Goal: Information Seeking & Learning: Learn about a topic

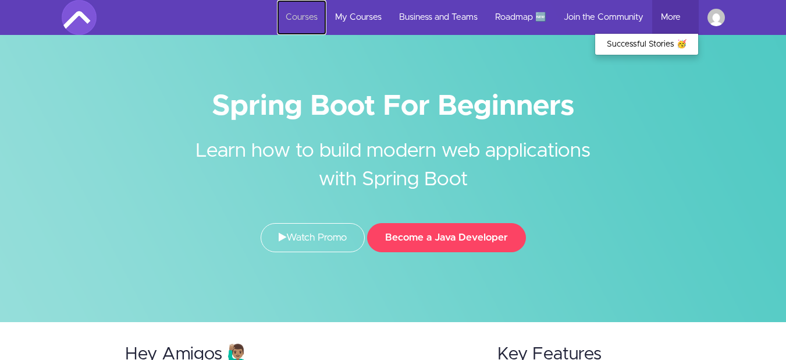
click at [304, 15] on link "Courses" at bounding box center [301, 17] width 49 height 35
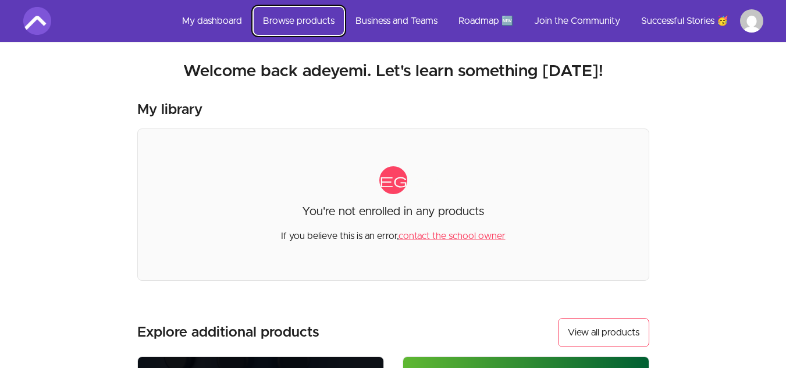
click at [287, 24] on link "Browse products" at bounding box center [299, 21] width 90 height 28
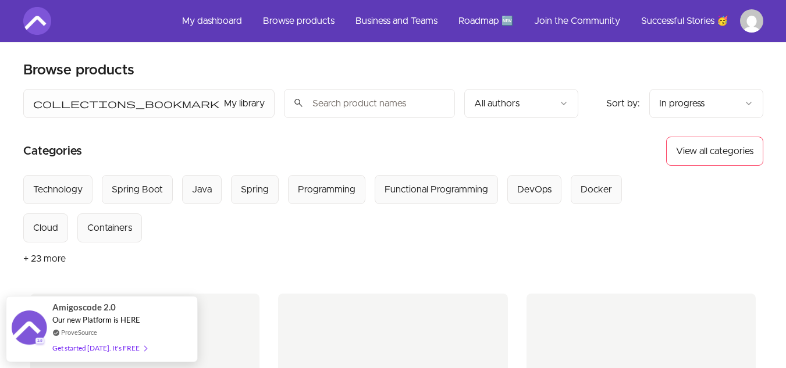
click at [284, 102] on input "search" at bounding box center [369, 103] width 171 height 29
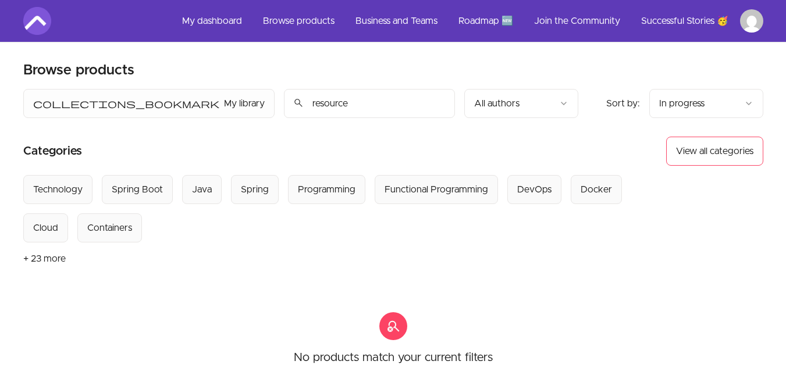
type input "resource"
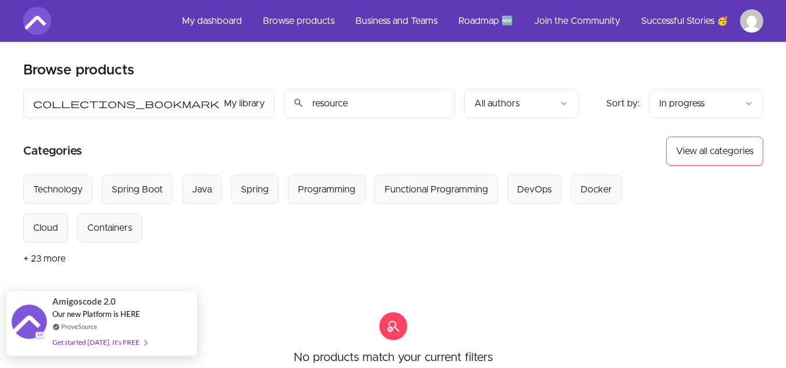
click at [103, 343] on div "Get started today. It's FREE" at bounding box center [99, 342] width 94 height 13
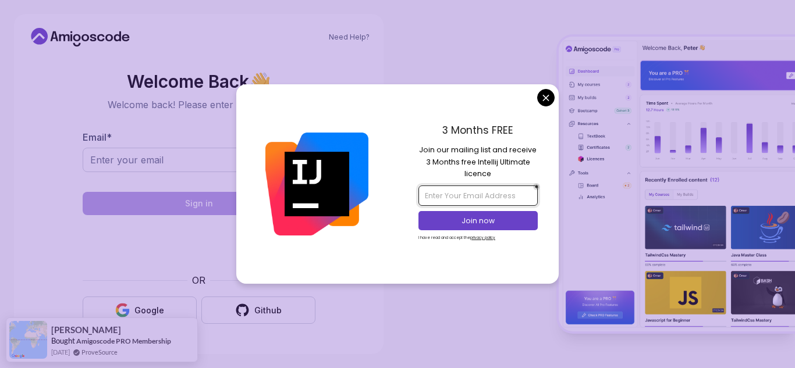
click at [479, 199] on input "email" at bounding box center [477, 196] width 119 height 20
type input "y"
type input "a"
type input "g"
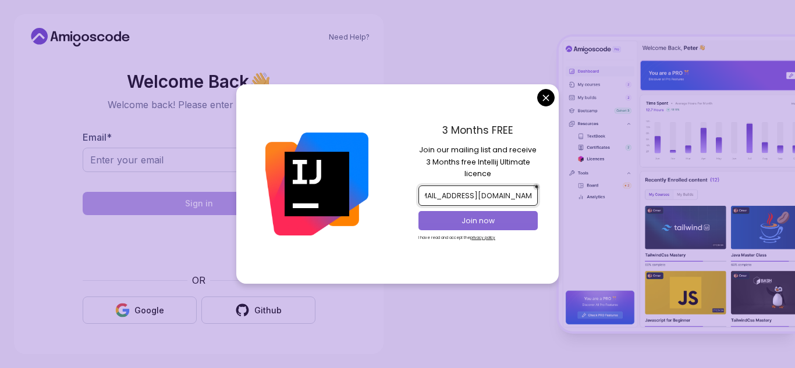
type input "adeyemi.gabriel250@gmail.com"
click at [472, 222] on p "Join now" at bounding box center [478, 221] width 97 height 10
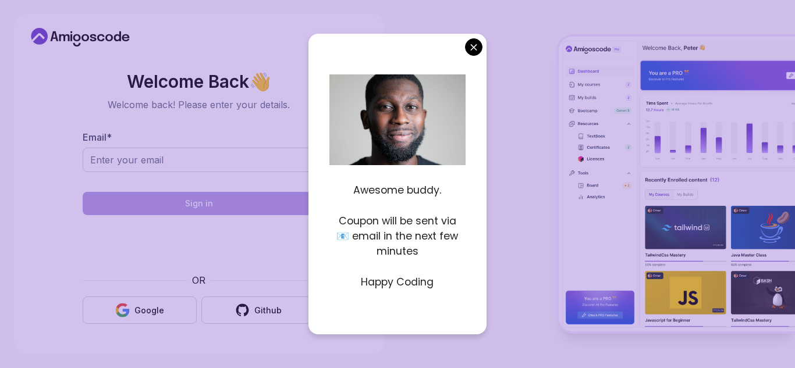
click at [471, 50] on body "Need Help? Welcome Back 👋 Welcome back! Please enter your details. Email * Sign…" at bounding box center [397, 184] width 795 height 368
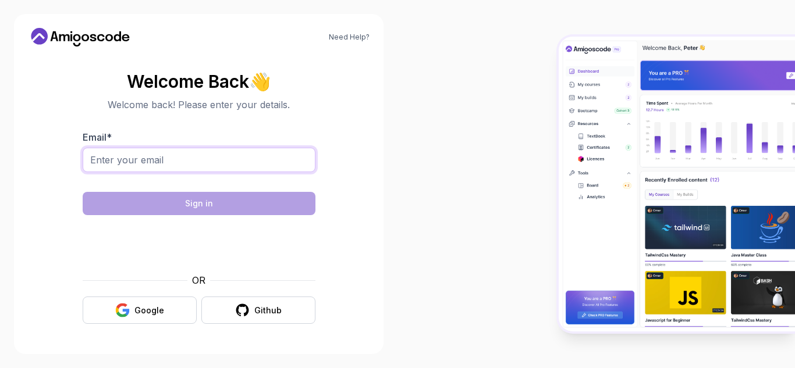
click at [223, 157] on input "Email *" at bounding box center [199, 160] width 233 height 24
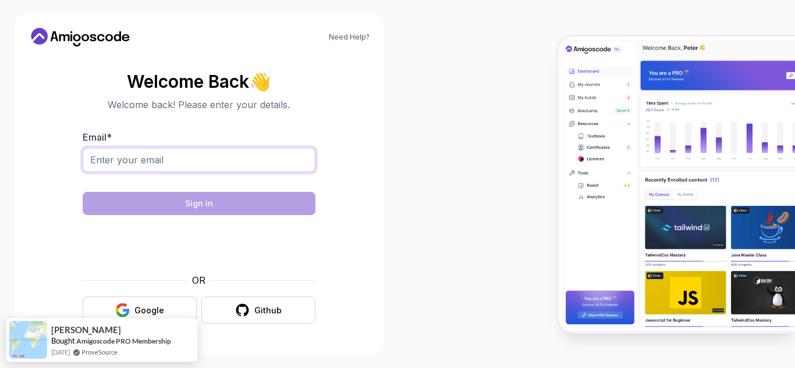
type input "adeyemi.gabriel250@gmail.com"
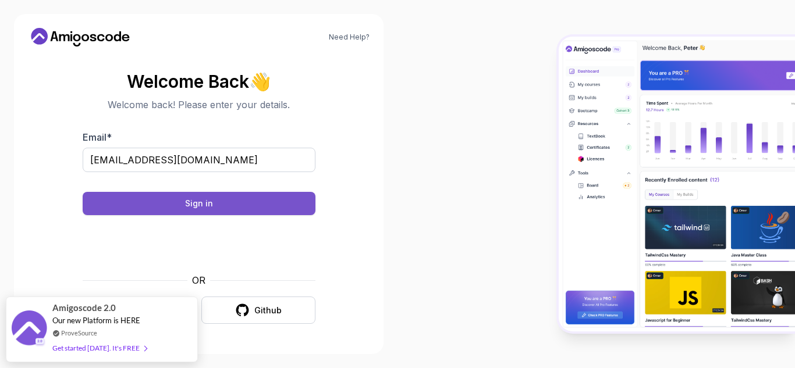
click at [190, 208] on div "Sign in" at bounding box center [199, 204] width 28 height 12
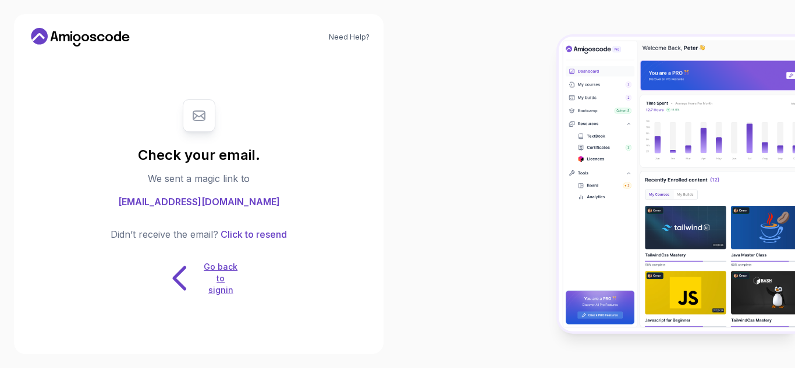
click at [217, 278] on p "Go back to signin" at bounding box center [220, 278] width 35 height 35
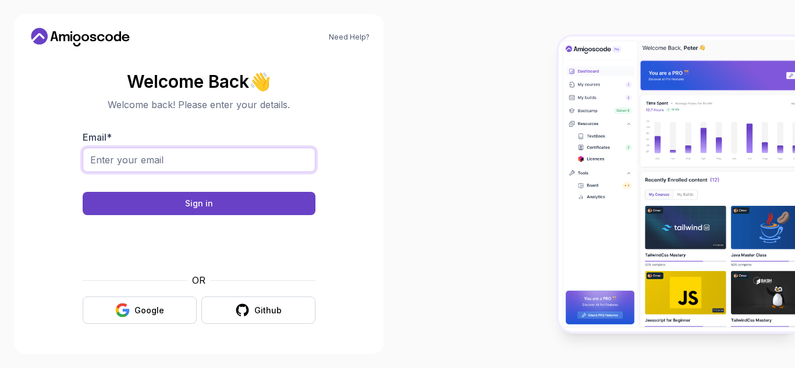
click at [189, 158] on input "Email *" at bounding box center [199, 160] width 233 height 24
type input "adeyemi.gabriel250@gmail.com"
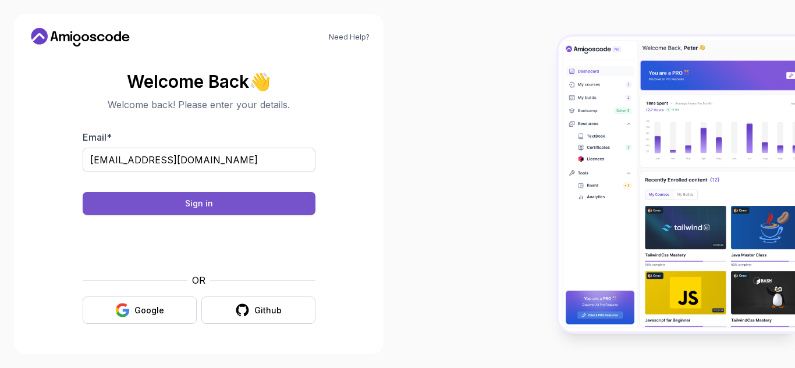
click at [182, 198] on button "Sign in" at bounding box center [199, 203] width 233 height 23
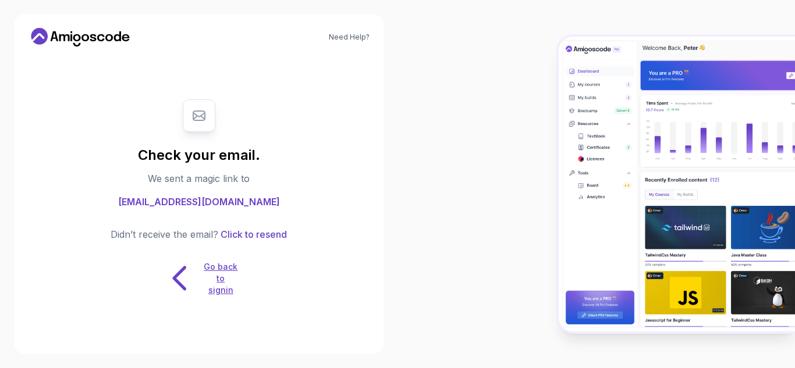
click at [184, 277] on icon at bounding box center [180, 278] width 37 height 37
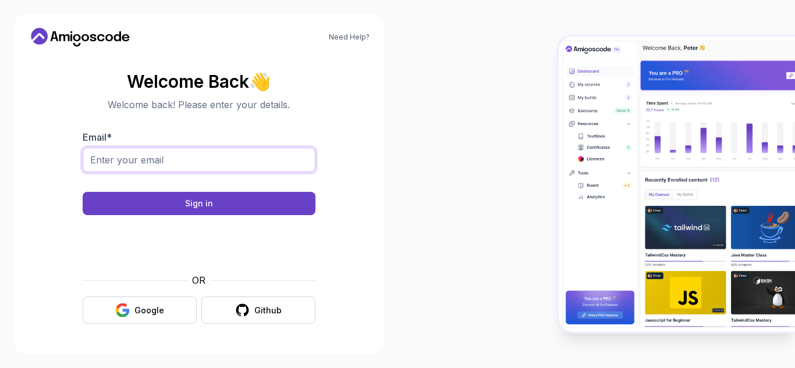
click at [160, 155] on input "Email *" at bounding box center [199, 160] width 233 height 24
type input "adeyemi.gabriel250@gmail.com"
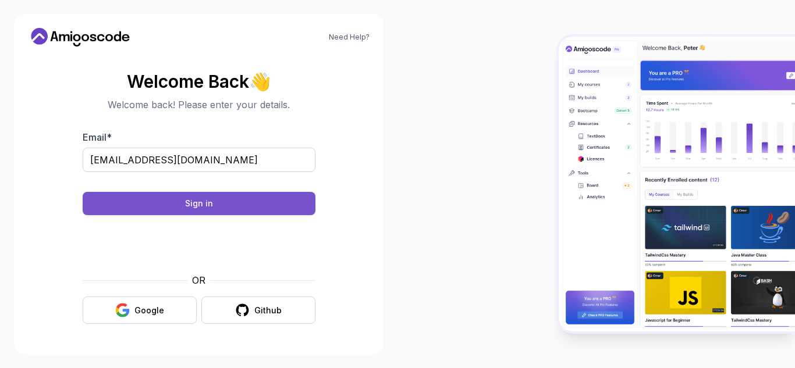
click at [178, 194] on button "Sign in" at bounding box center [199, 203] width 233 height 23
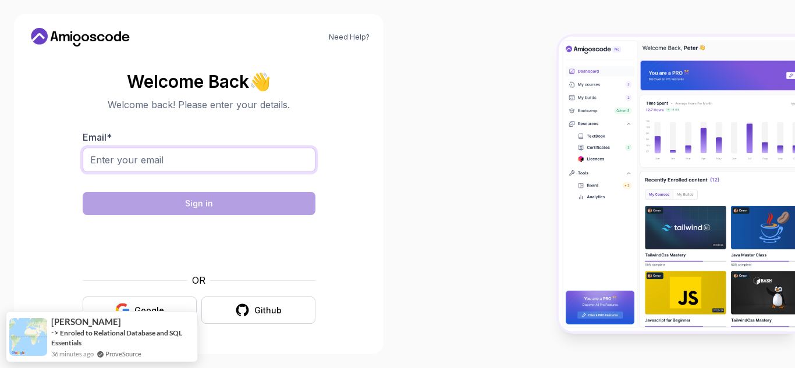
click at [211, 163] on input "Email *" at bounding box center [199, 160] width 233 height 24
type input "adeyemi.gabriel250@gmail.com"
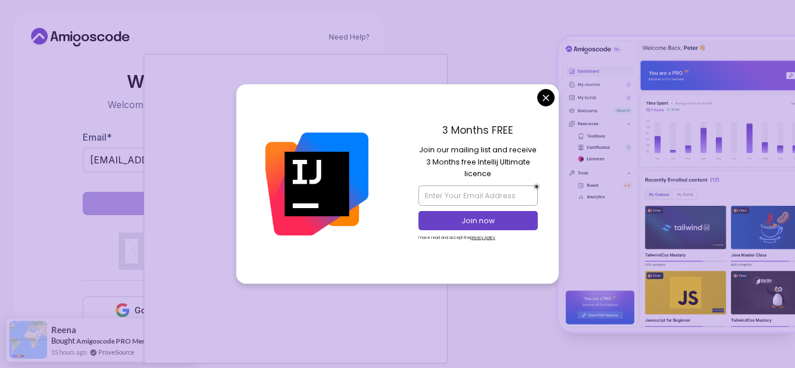
click at [543, 105] on body "Need Help? Welcome Back 👋 Welcome back! Please enter your details. Email * adey…" at bounding box center [397, 184] width 795 height 368
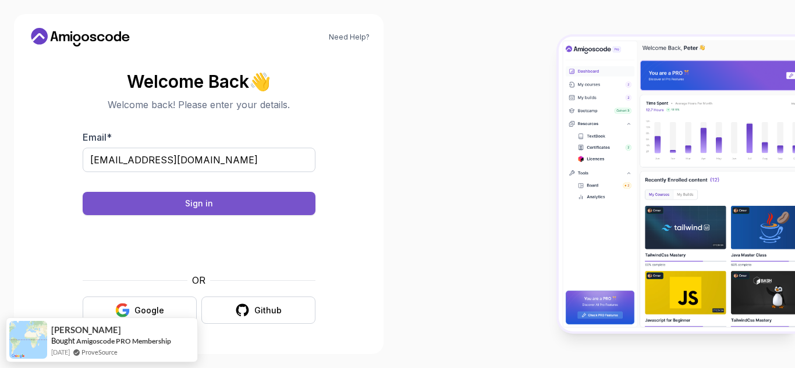
click at [248, 201] on button "Sign in" at bounding box center [199, 203] width 233 height 23
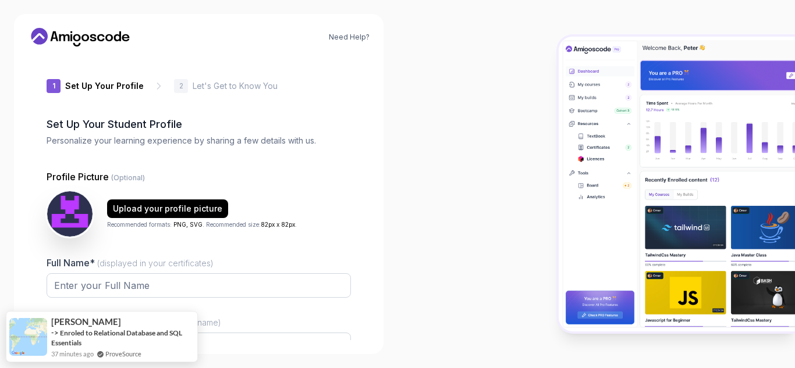
type input "royaltiger78ba7"
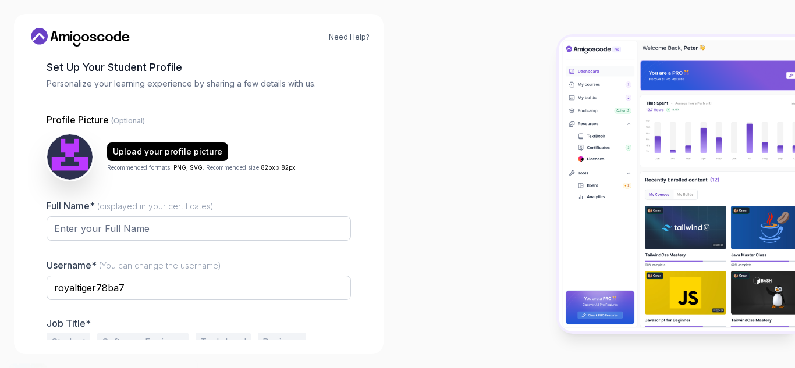
scroll to position [58, 0]
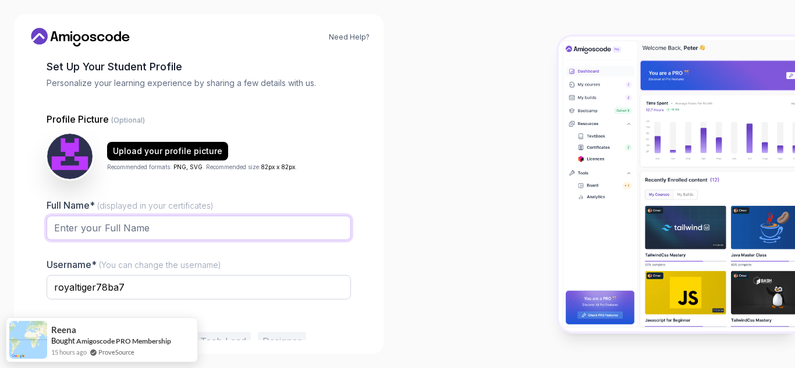
click at [141, 223] on input "Full Name* (displayed in your certificates)" at bounding box center [199, 228] width 304 height 24
type input "adeyemi"
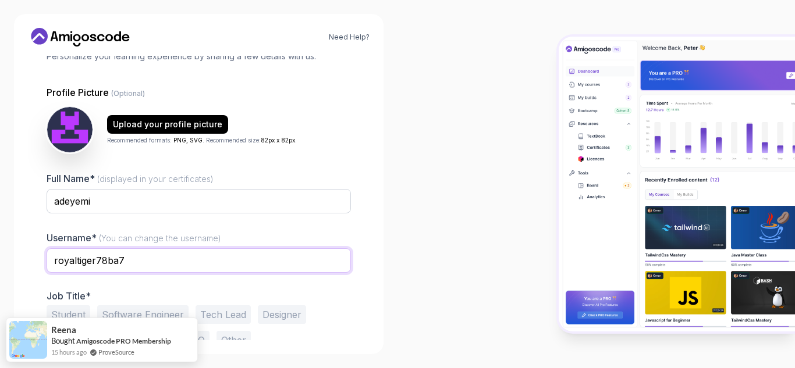
click at [159, 262] on input "royaltiger78ba7" at bounding box center [199, 260] width 304 height 24
type input "r"
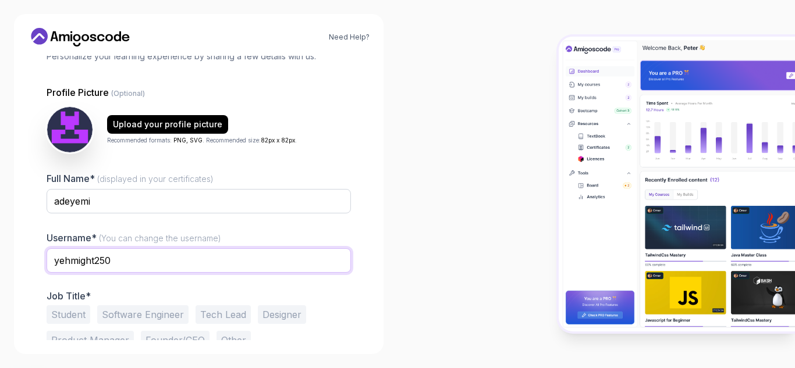
scroll to position [117, 0]
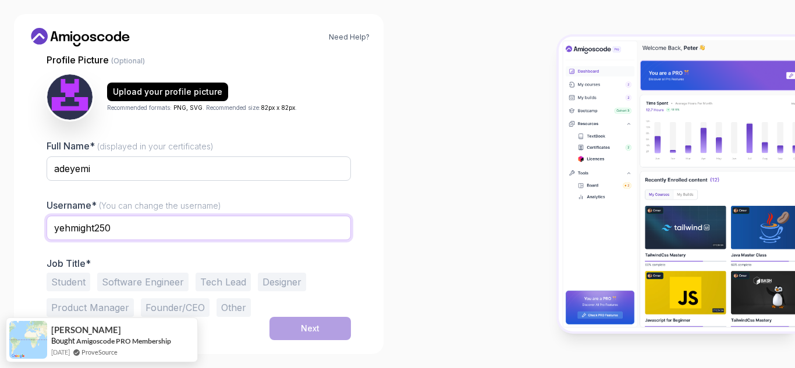
type input "yehmight250"
click at [144, 280] on button "Software Engineer" at bounding box center [142, 282] width 91 height 19
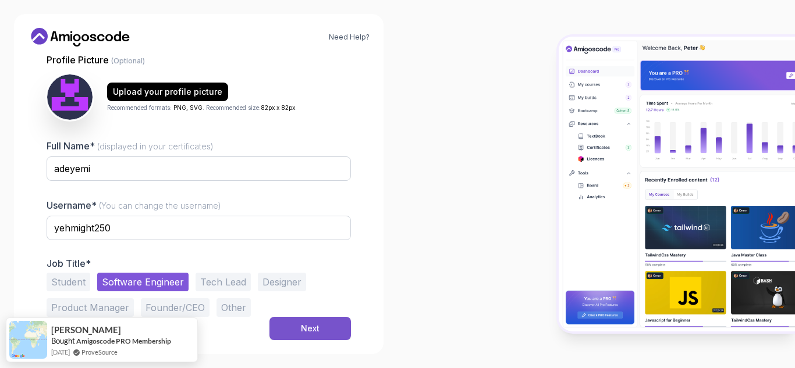
click at [321, 331] on button "Next" at bounding box center [309, 328] width 81 height 23
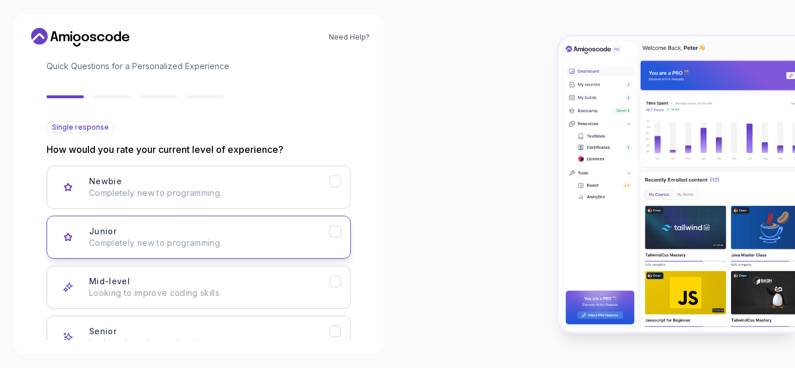
scroll to position [73, 0]
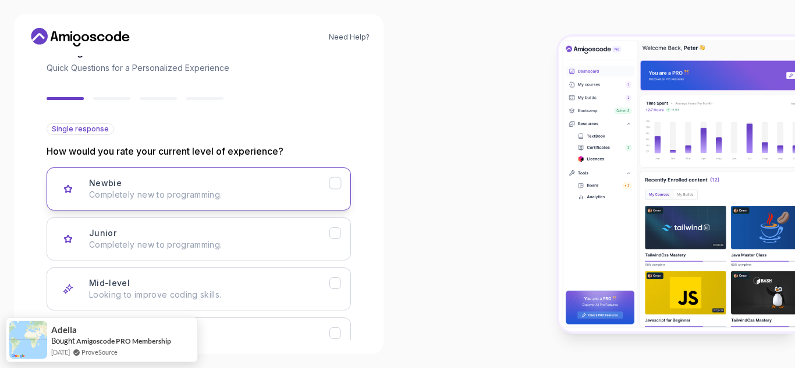
click at [181, 186] on div "Newbie Completely new to programming." at bounding box center [209, 188] width 240 height 23
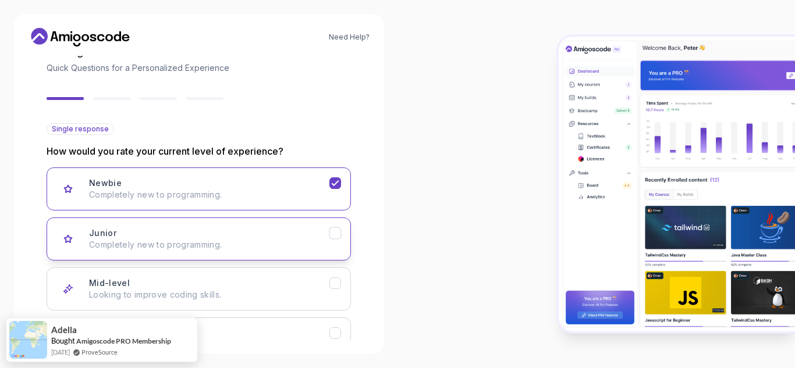
scroll to position [154, 0]
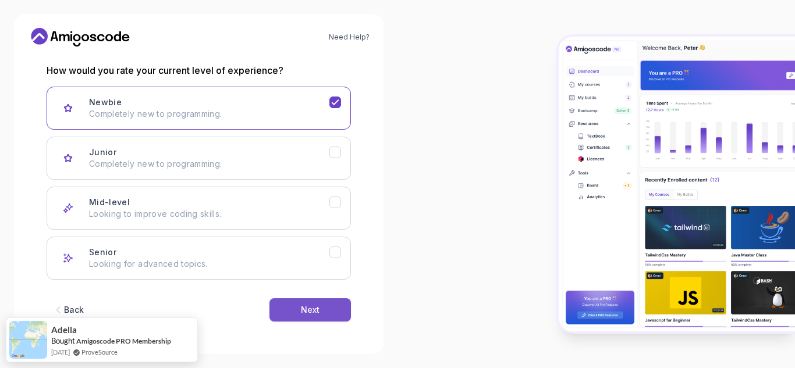
click at [307, 313] on div "Next" at bounding box center [310, 310] width 19 height 12
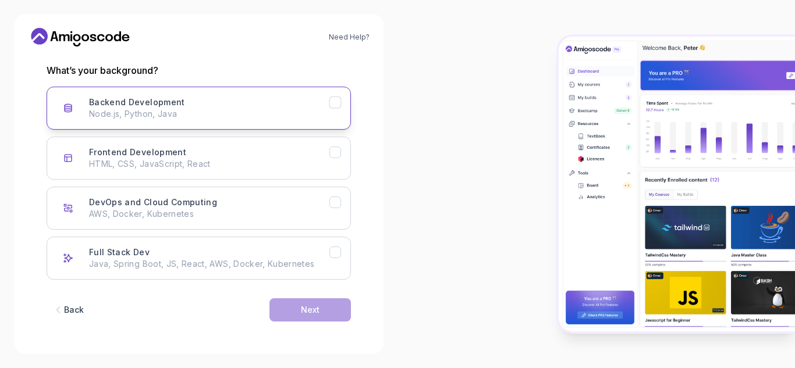
click at [169, 104] on h3 "Backend Development" at bounding box center [137, 103] width 96 height 12
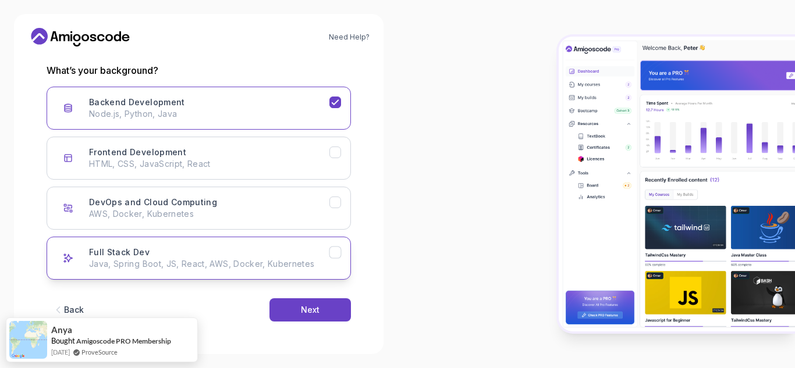
click at [154, 255] on div "Full Stack Dev Java, Spring Boot, JS, React, AWS, Docker, Kubernetes" at bounding box center [209, 258] width 240 height 23
click at [294, 308] on button "Next" at bounding box center [309, 310] width 81 height 23
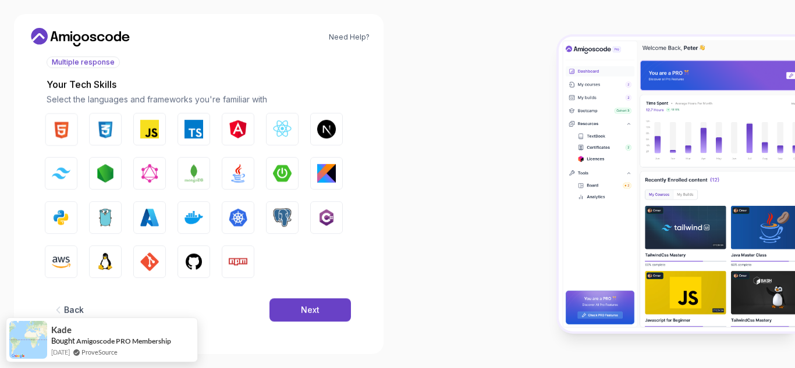
scroll to position [140, 0]
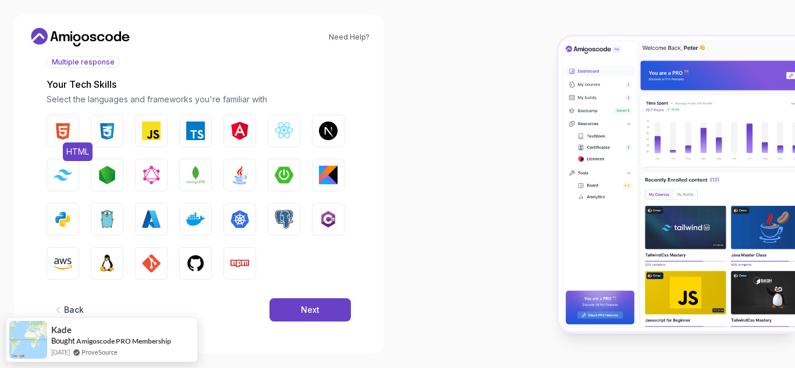
click at [61, 130] on img "button" at bounding box center [63, 131] width 19 height 19
click at [108, 127] on img "button" at bounding box center [107, 131] width 19 height 19
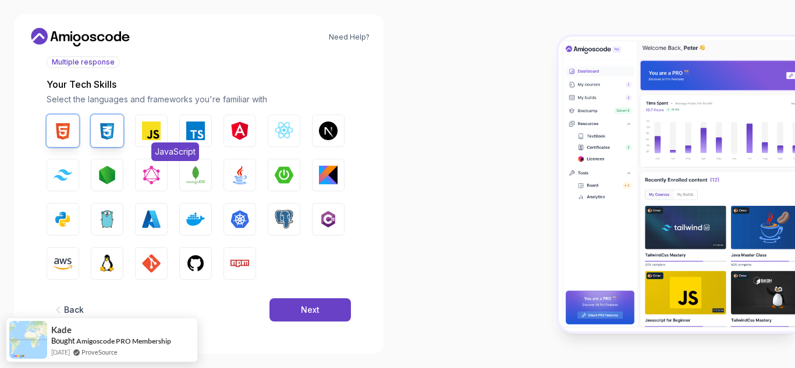
click at [156, 130] on img "button" at bounding box center [151, 131] width 19 height 19
click at [198, 130] on img "button" at bounding box center [195, 131] width 19 height 19
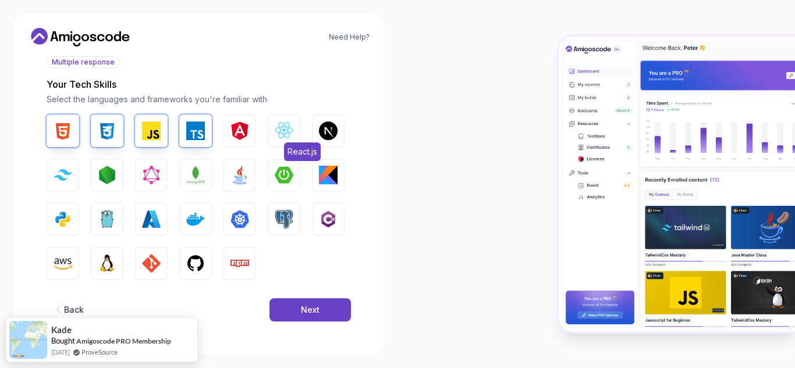
click at [289, 125] on img "button" at bounding box center [284, 131] width 19 height 19
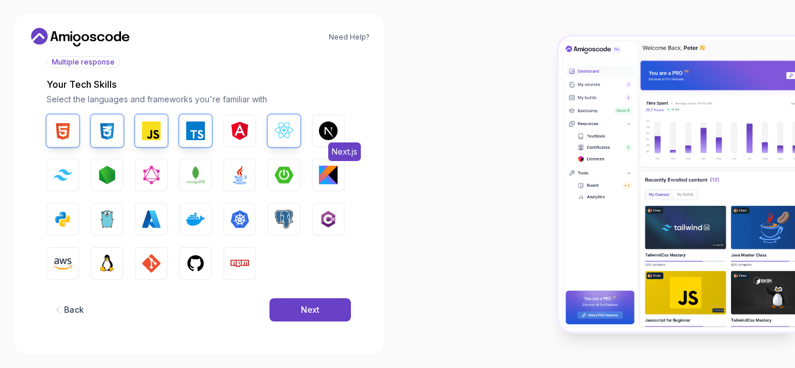
click at [319, 132] on img "button" at bounding box center [328, 131] width 19 height 19
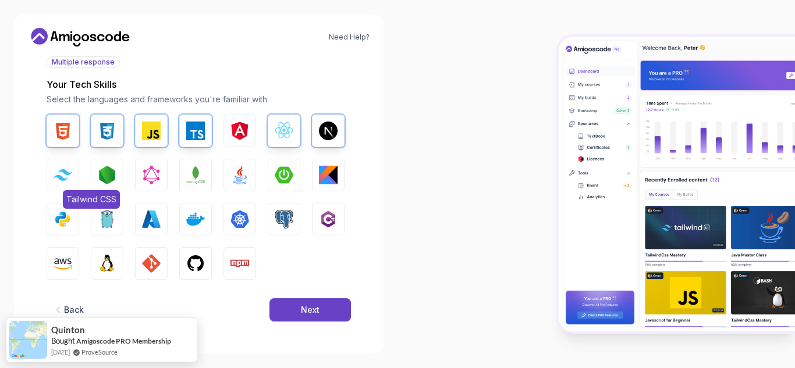
click at [55, 179] on img "button" at bounding box center [63, 174] width 19 height 11
click at [106, 176] on img "button" at bounding box center [107, 175] width 19 height 19
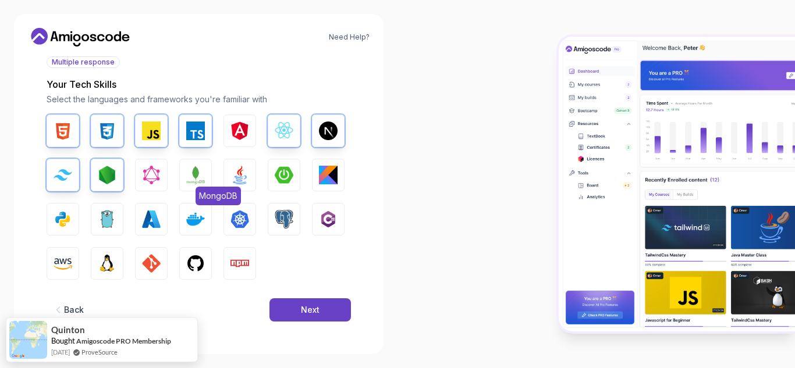
click at [197, 168] on img "button" at bounding box center [195, 175] width 19 height 19
click at [193, 263] on img "button" at bounding box center [195, 263] width 19 height 19
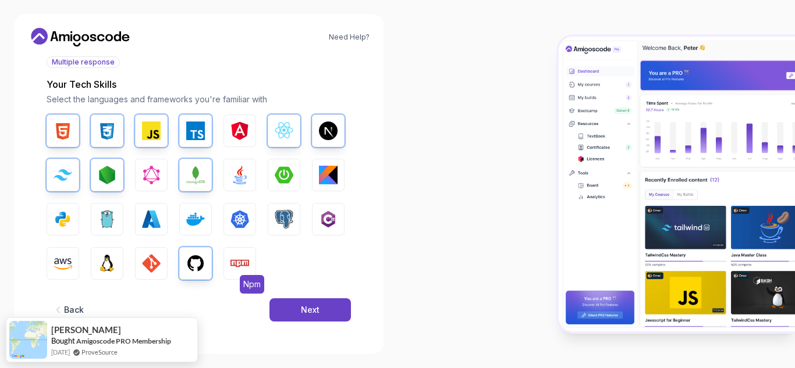
click at [250, 260] on button "Npm" at bounding box center [239, 263] width 33 height 33
click at [304, 304] on div "Next" at bounding box center [310, 310] width 19 height 12
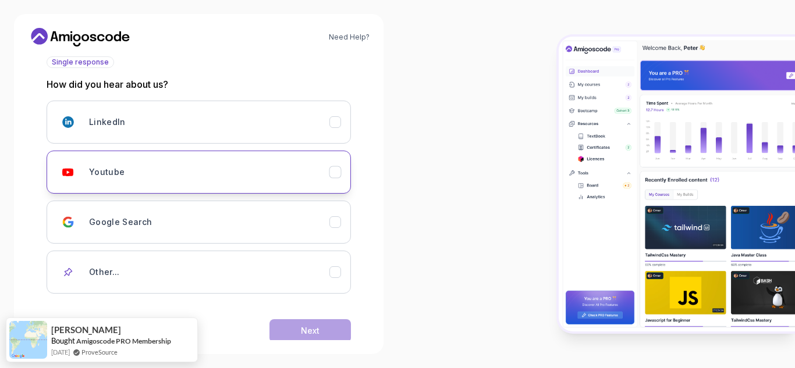
click at [338, 175] on icon "Youtube" at bounding box center [335, 172] width 11 height 11
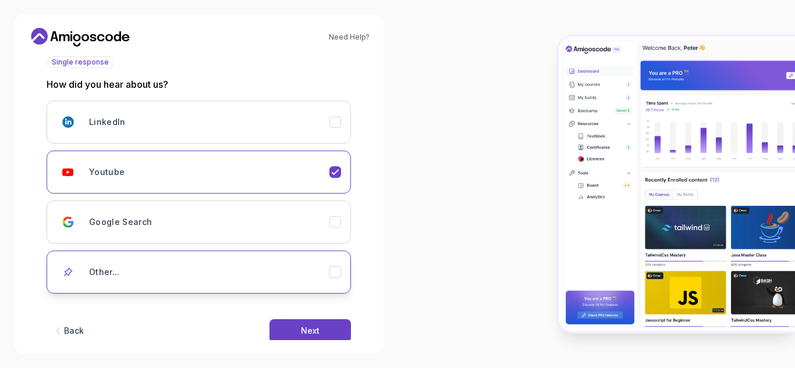
scroll to position [161, 0]
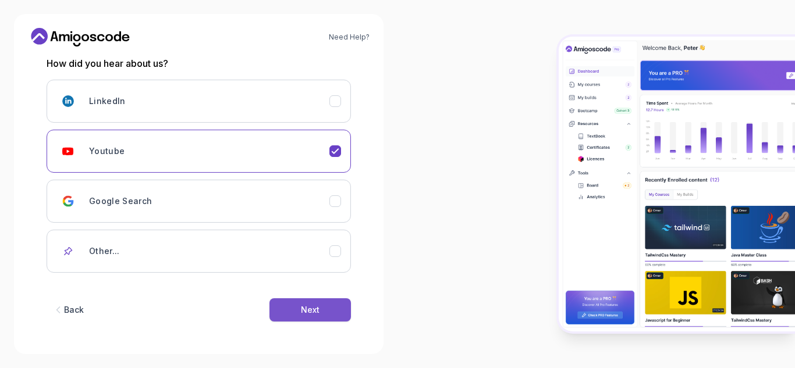
click at [305, 308] on div "Next" at bounding box center [310, 310] width 19 height 12
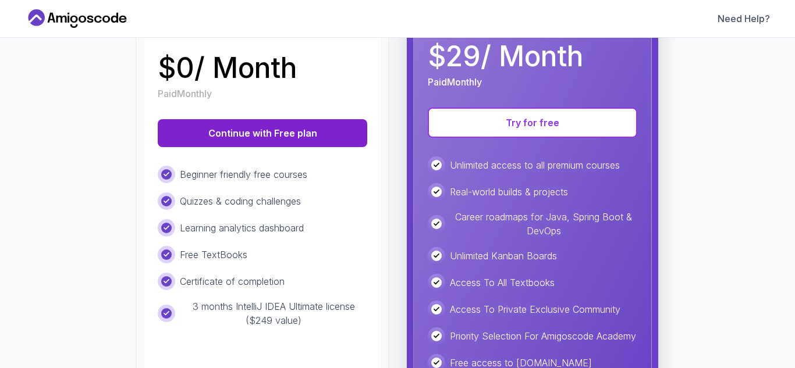
scroll to position [202, 0]
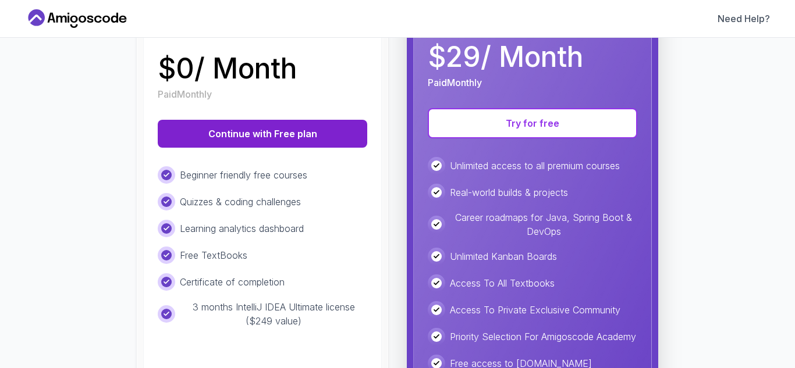
click at [265, 136] on button "Continue with Free plan" at bounding box center [263, 134] width 210 height 28
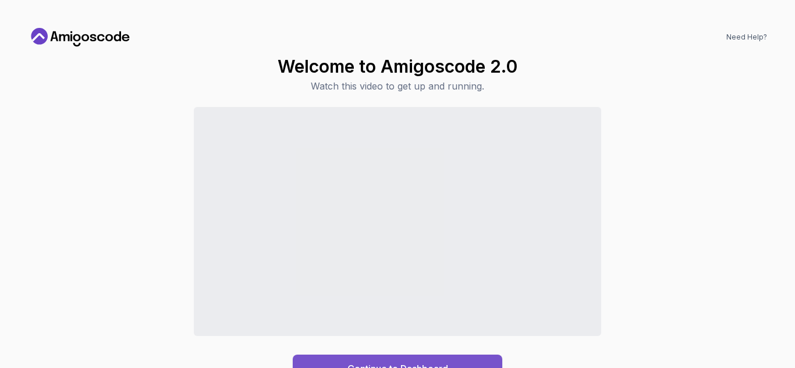
click at [407, 355] on button "Continue to Dashboard" at bounding box center [398, 369] width 210 height 28
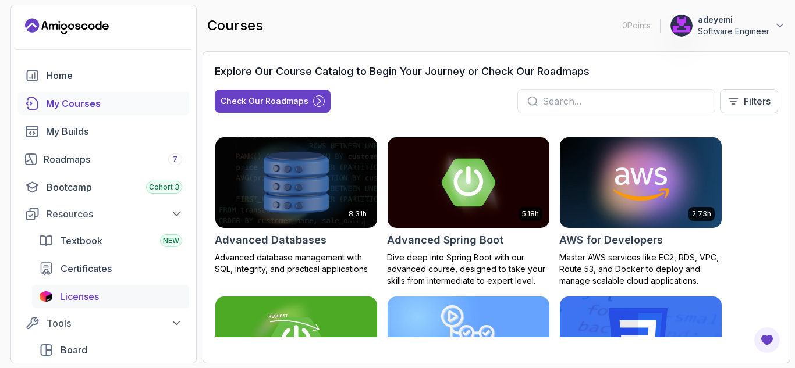
click at [91, 301] on span "Licenses" at bounding box center [79, 297] width 39 height 14
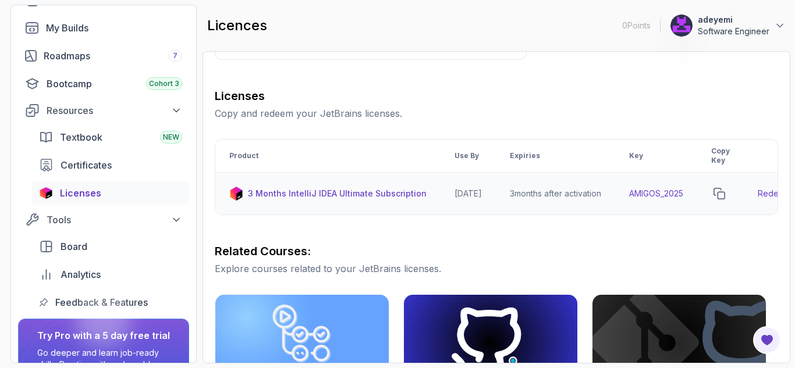
scroll to position [133, 0]
click at [727, 193] on button "copy-button" at bounding box center [719, 194] width 16 height 16
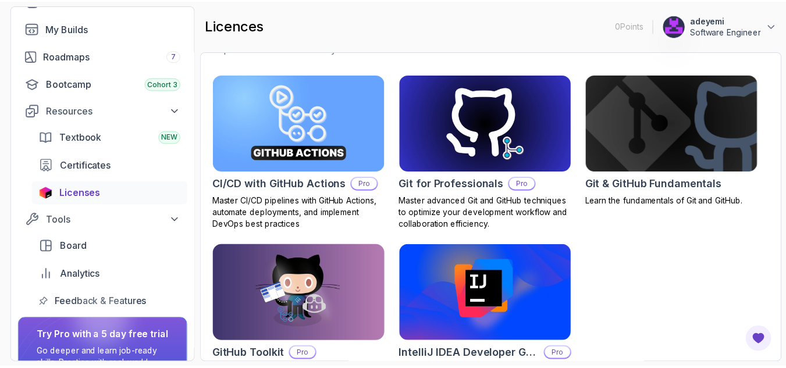
scroll to position [409, 0]
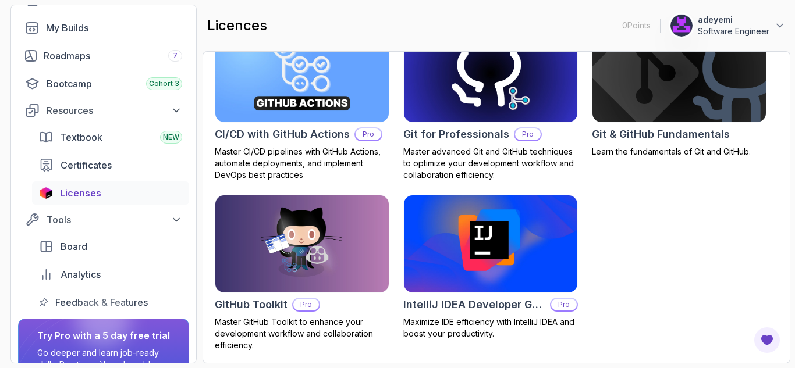
click at [499, 267] on img at bounding box center [491, 244] width 182 height 102
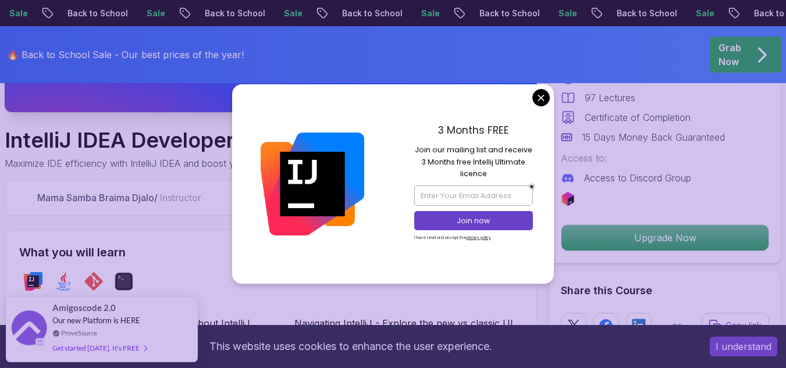
scroll to position [341, 0]
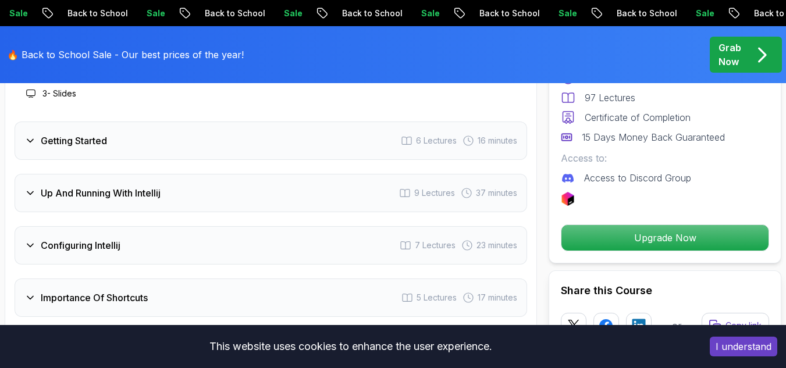
scroll to position [1831, 0]
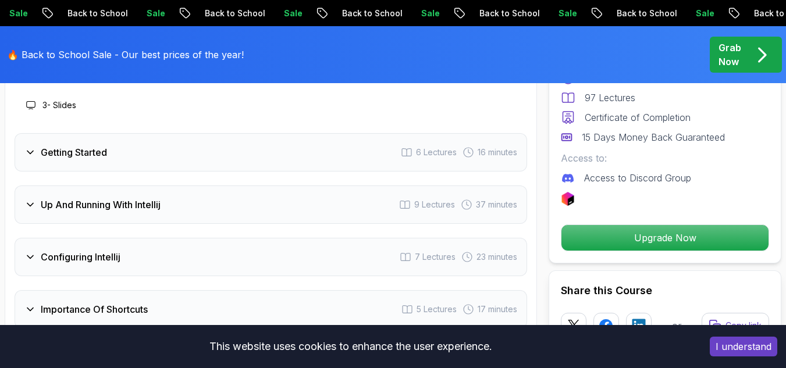
click at [85, 198] on h3 "Up And Running With Intellij" at bounding box center [101, 205] width 120 height 14
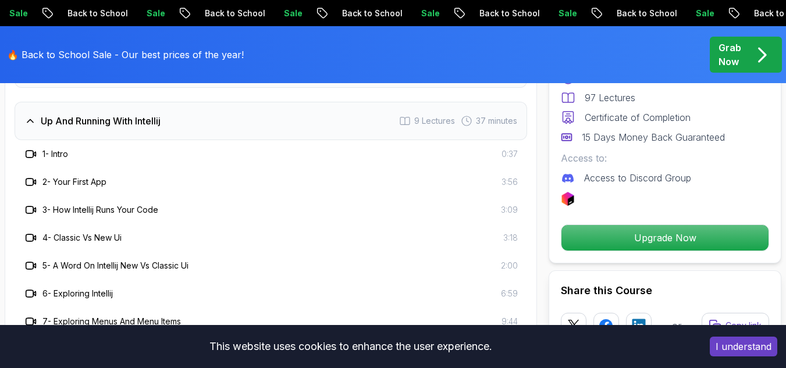
scroll to position [1823, 0]
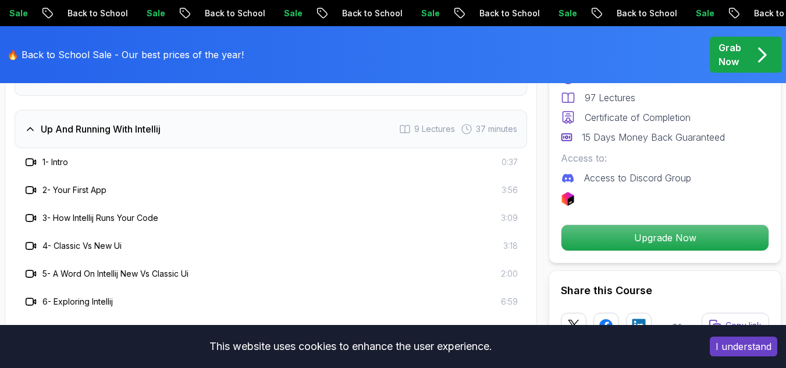
click at [26, 215] on icon at bounding box center [30, 218] width 8 height 7
click at [99, 212] on h3 "3 - How Intellij Runs Your Code" at bounding box center [100, 218] width 116 height 12
click at [274, 211] on div "3 - How Intellij Runs Your Code 3:09" at bounding box center [271, 218] width 494 height 14
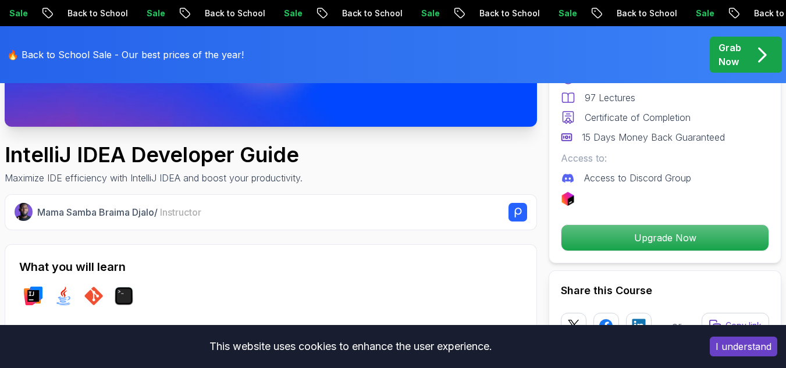
scroll to position [328, 0]
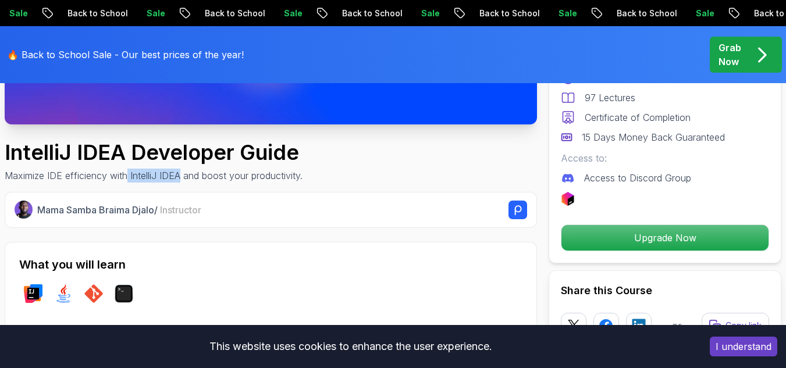
drag, startPoint x: 129, startPoint y: 177, endPoint x: 183, endPoint y: 183, distance: 55.0
copy p "IntelliJ IDEA"
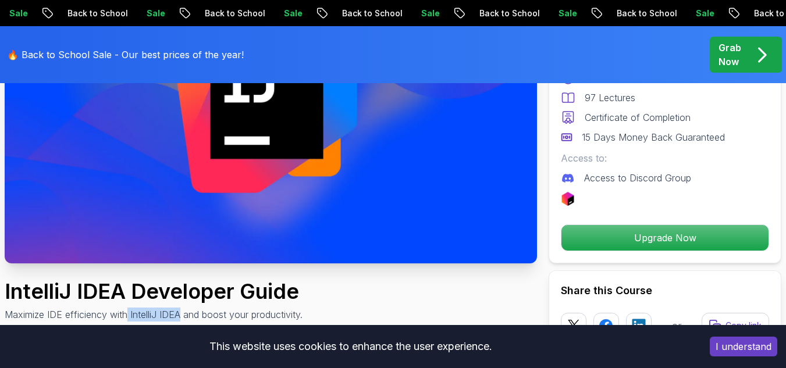
scroll to position [199, 0]
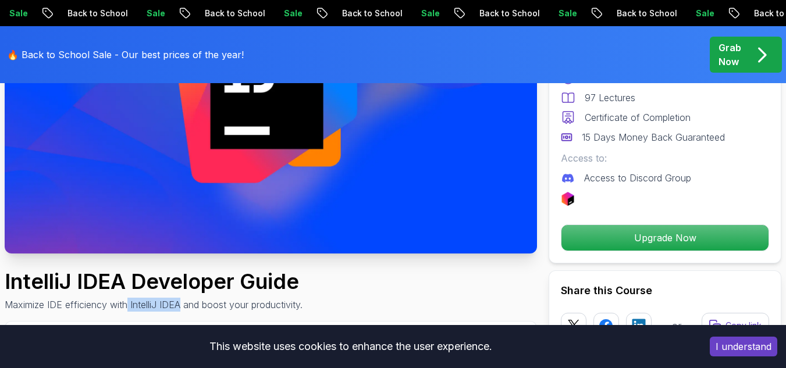
click at [250, 133] on img at bounding box center [271, 104] width 532 height 300
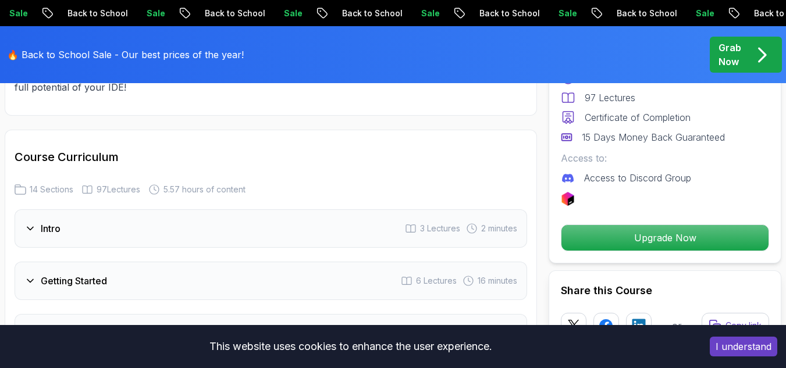
scroll to position [1618, 0]
click at [157, 210] on div "Intro 3 Lectures 2 minutes" at bounding box center [271, 229] width 513 height 38
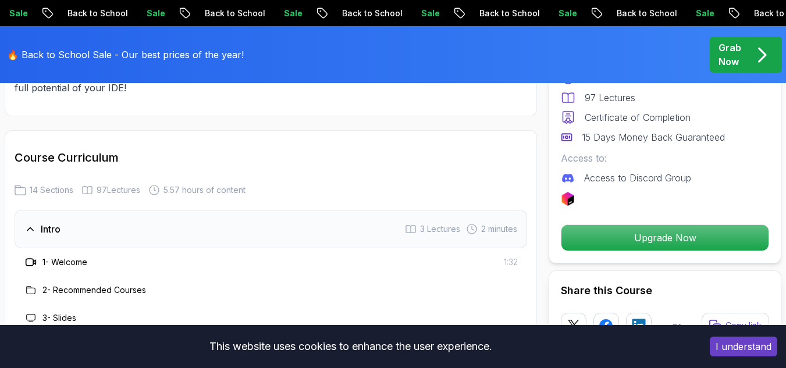
click at [52, 222] on h3 "Intro" at bounding box center [51, 229] width 20 height 14
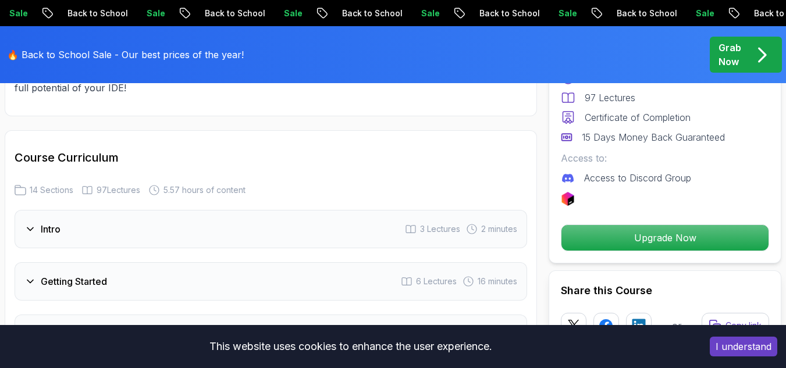
click at [52, 222] on h3 "Intro" at bounding box center [51, 229] width 20 height 14
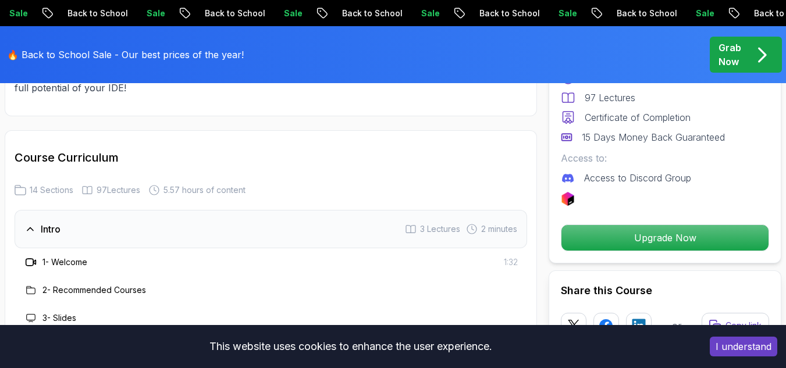
click at [52, 222] on h3 "Intro" at bounding box center [51, 229] width 20 height 14
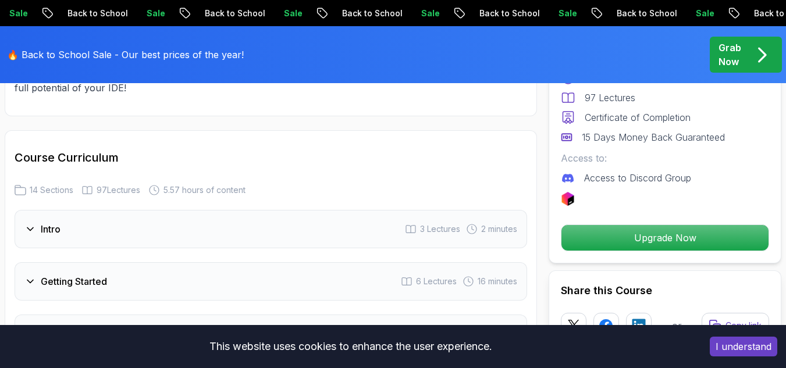
click at [52, 222] on h3 "Intro" at bounding box center [51, 229] width 20 height 14
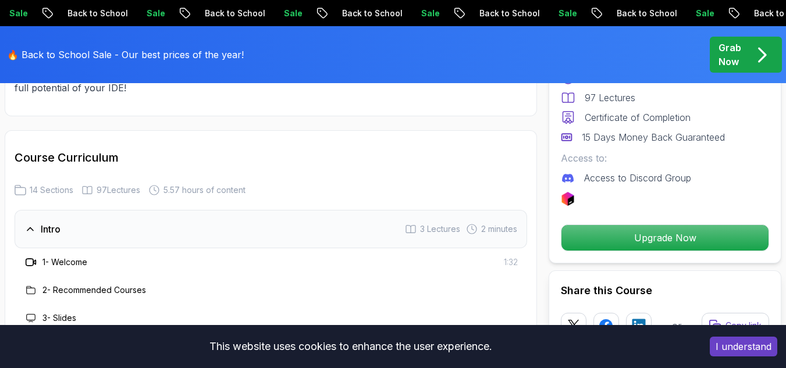
click at [63, 257] on h3 "1 - Welcome" at bounding box center [64, 263] width 45 height 12
click at [31, 257] on icon at bounding box center [31, 263] width 12 height 12
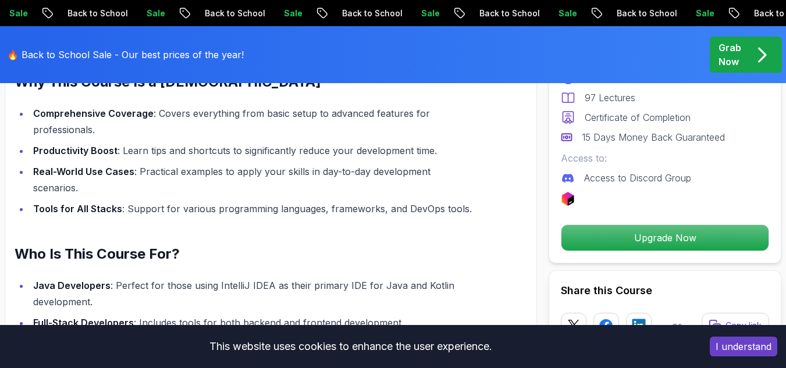
scroll to position [1107, 0]
